Goal: Go to known website: Access a specific website the user already knows

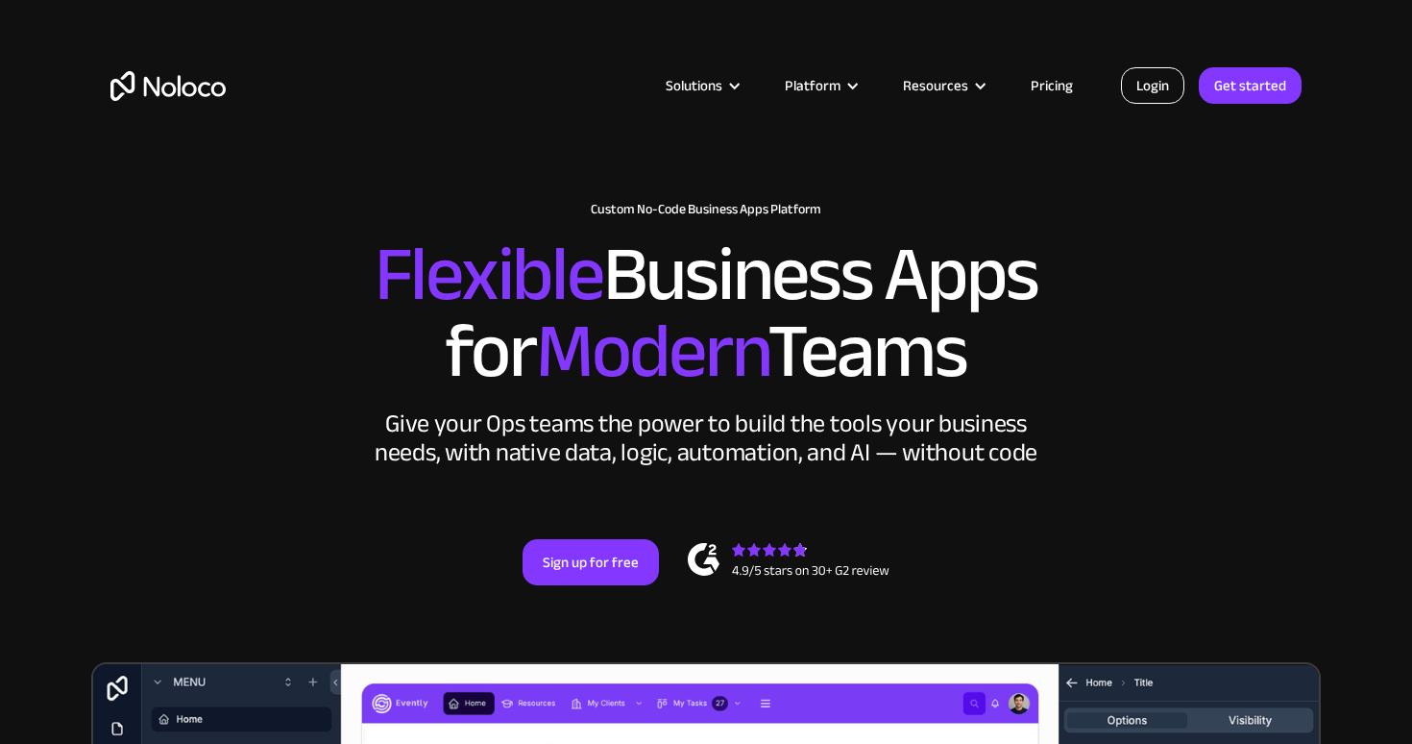
click at [1142, 78] on link "Login" at bounding box center [1152, 85] width 63 height 37
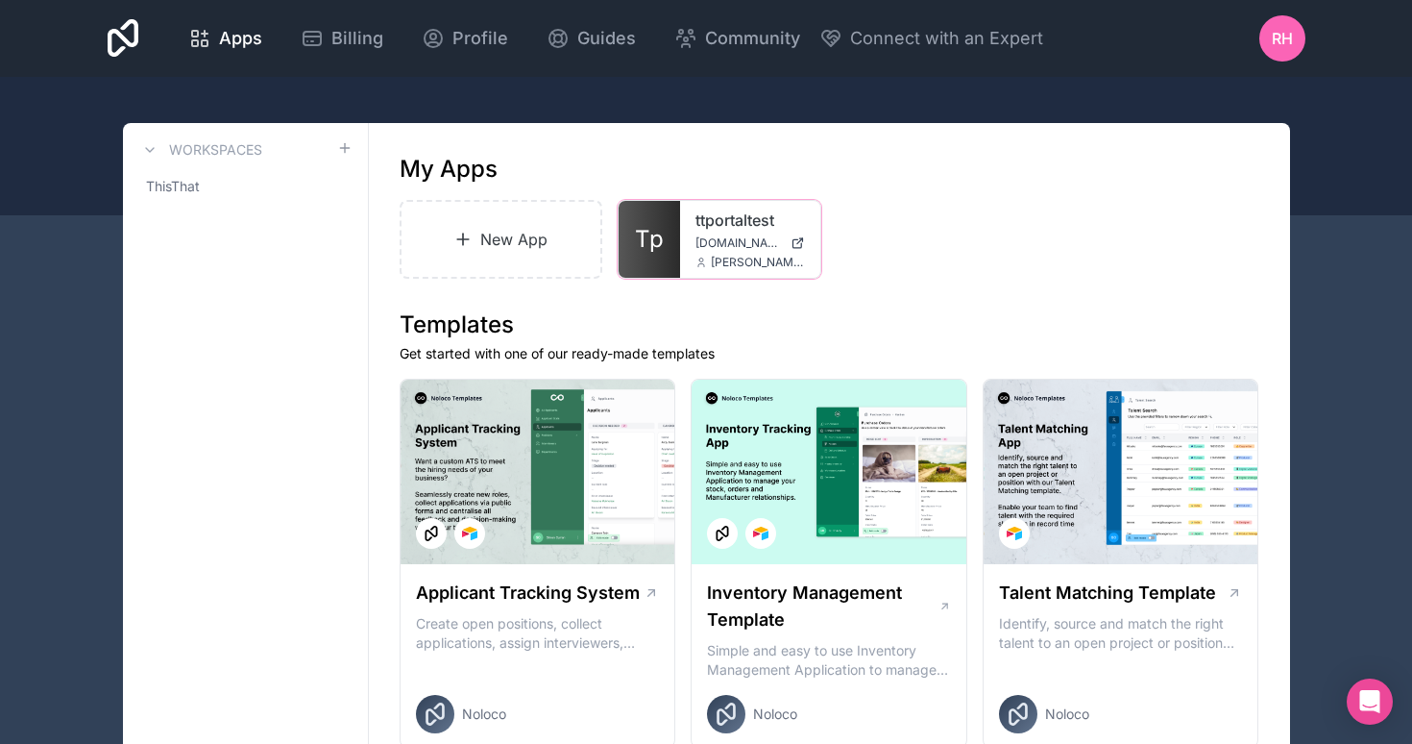
click at [703, 254] on div "ttportaltest [DOMAIN_NAME] [PERSON_NAME][EMAIL_ADDRESS][DOMAIN_NAME]" at bounding box center [750, 239] width 140 height 77
click at [760, 218] on link "ttportaltest" at bounding box center [751, 220] width 110 height 23
